Goal: Obtain resource: Obtain resource

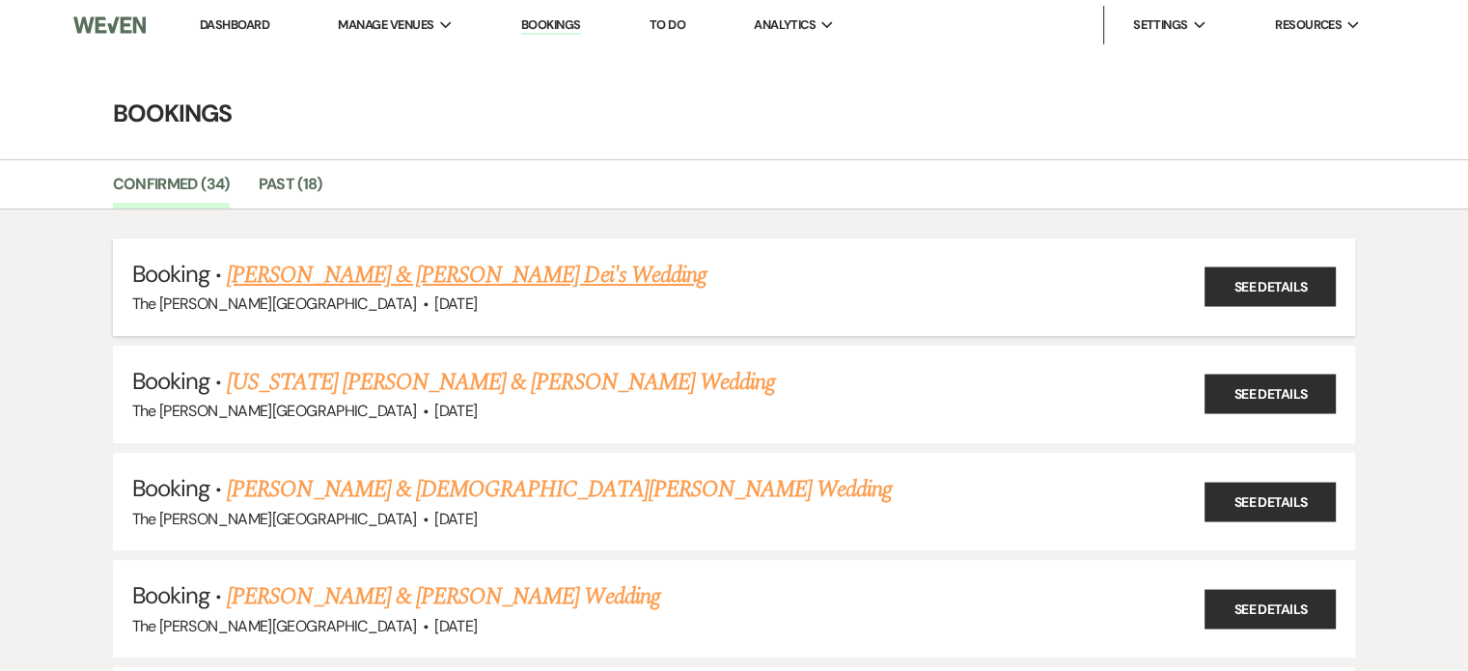
click at [421, 278] on link "[PERSON_NAME] & [PERSON_NAME] Dei's Wedding" at bounding box center [467, 275] width 480 height 35
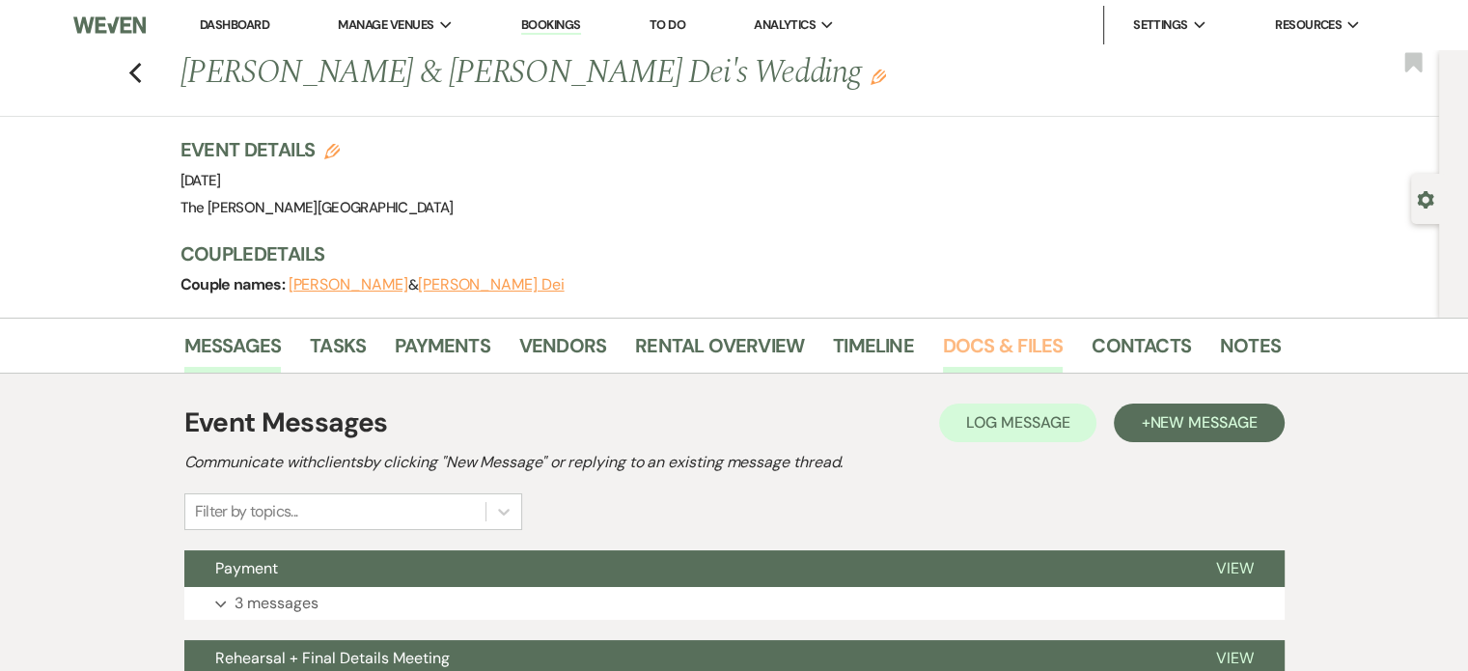
click at [969, 345] on link "Docs & Files" at bounding box center [1003, 351] width 120 height 42
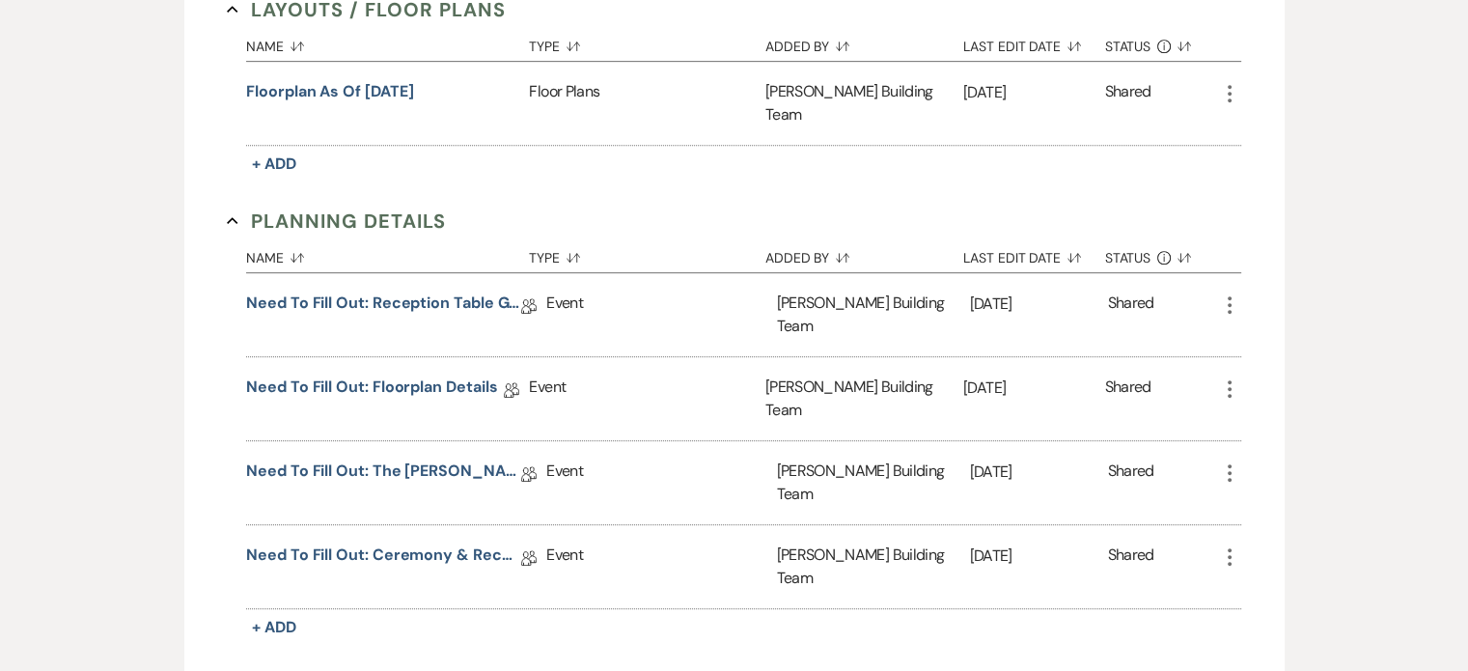
scroll to position [958, 0]
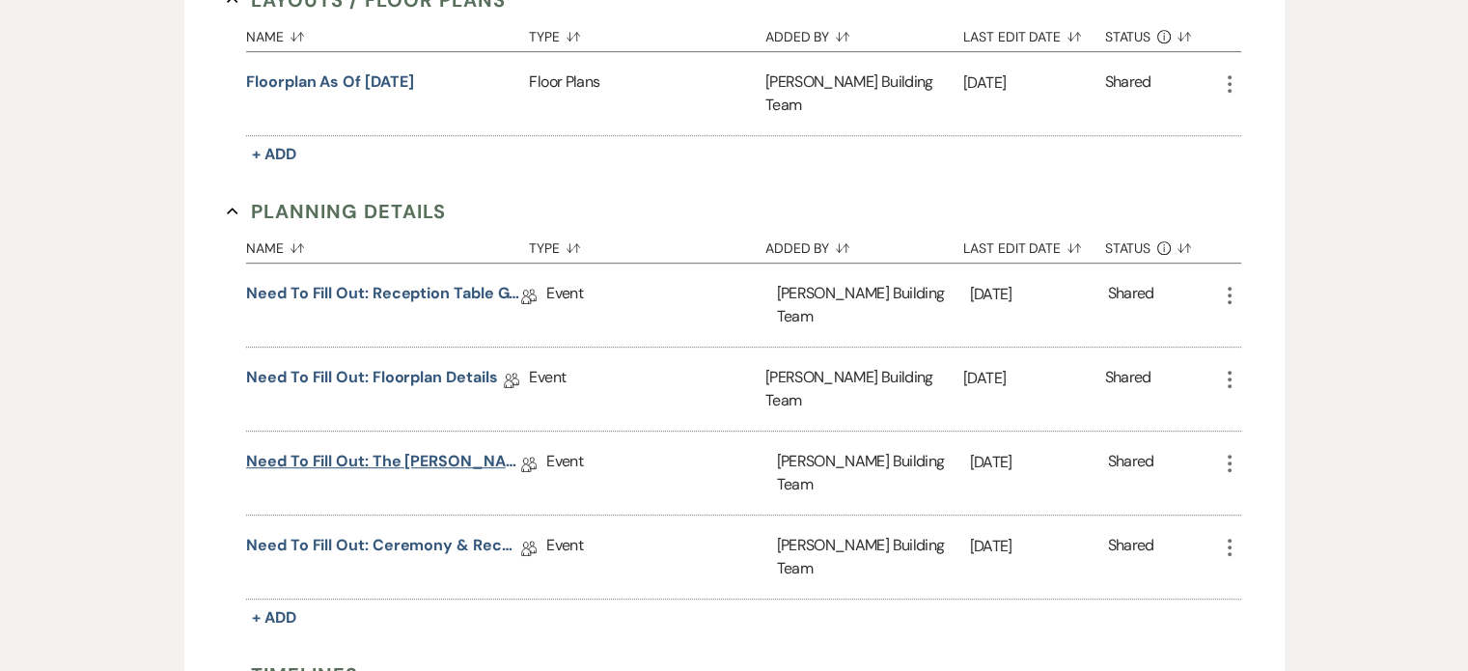
click at [427, 450] on link "Need to Fill Out: The [PERSON_NAME] Building Planning Document" at bounding box center [383, 465] width 275 height 30
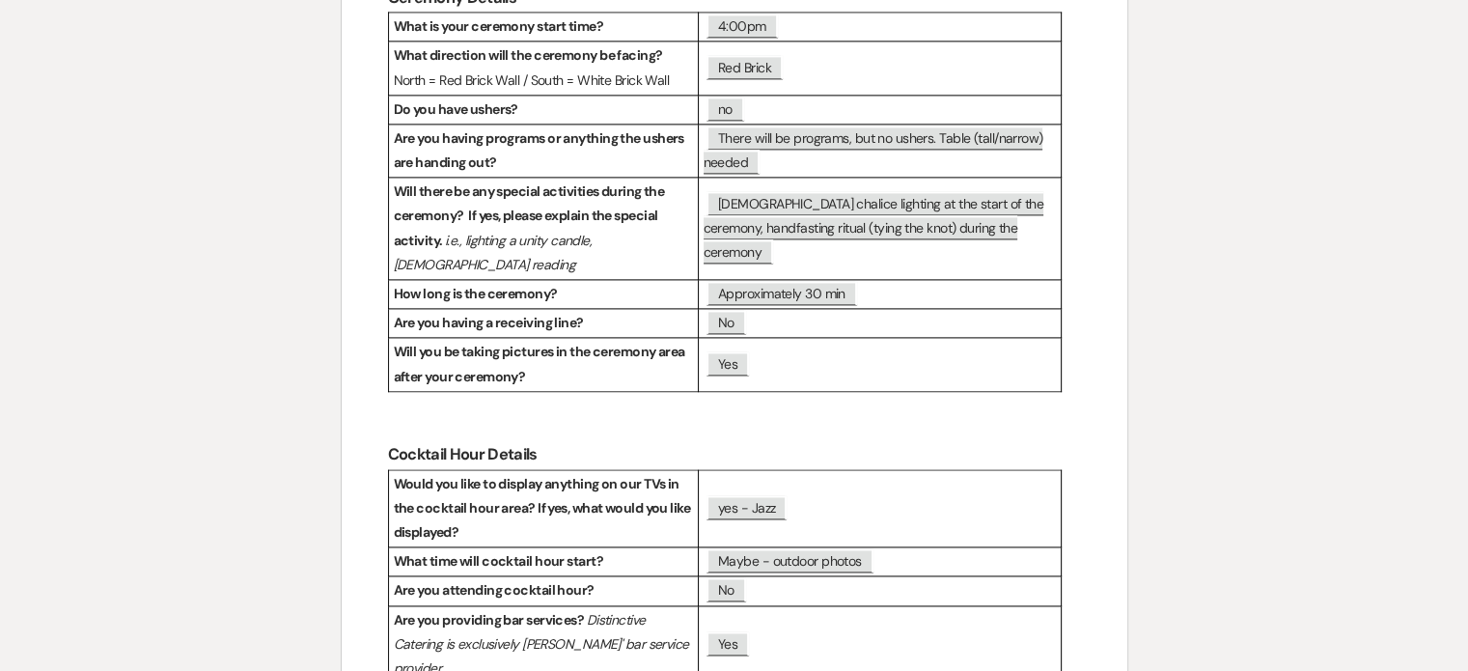
scroll to position [2690, 0]
